Goal: Transaction & Acquisition: Purchase product/service

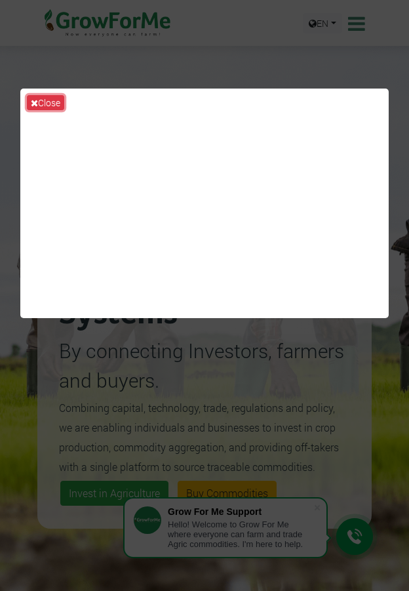
click at [47, 102] on span "Close" at bounding box center [49, 102] width 22 height 12
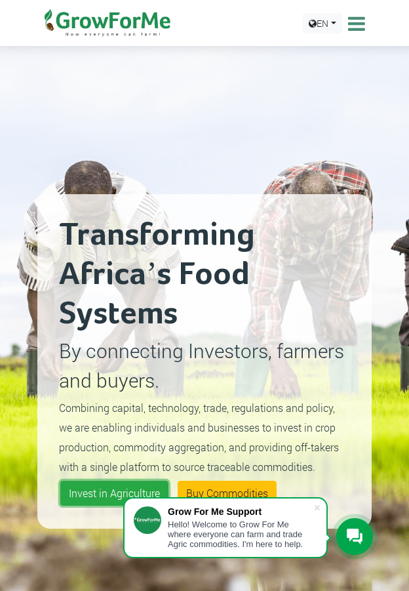
click at [114, 493] on span "Invest in Agriculture" at bounding box center [114, 493] width 91 height 14
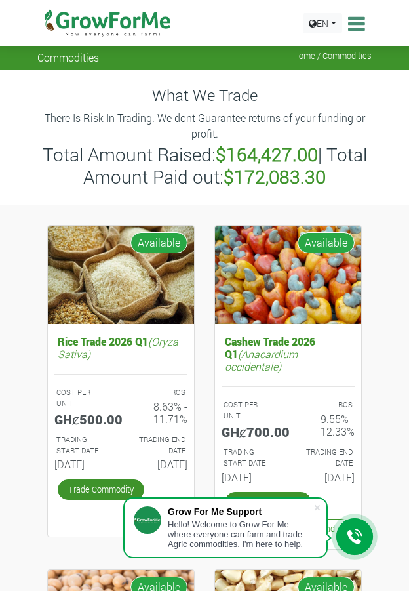
click at [337, 529] on div at bounding box center [355, 536] width 37 height 37
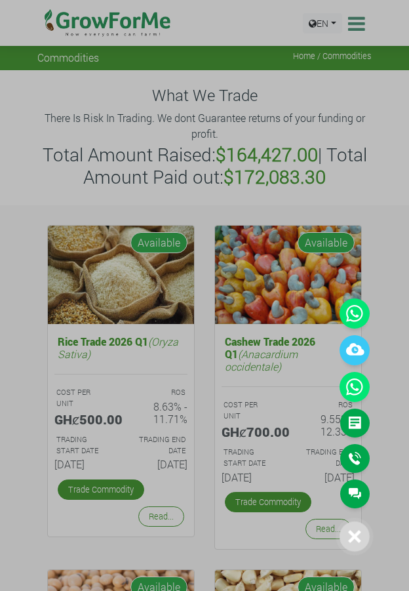
click at [355, 387] on icon at bounding box center [355, 387] width 30 height 30
